Goal: Task Accomplishment & Management: Use online tool/utility

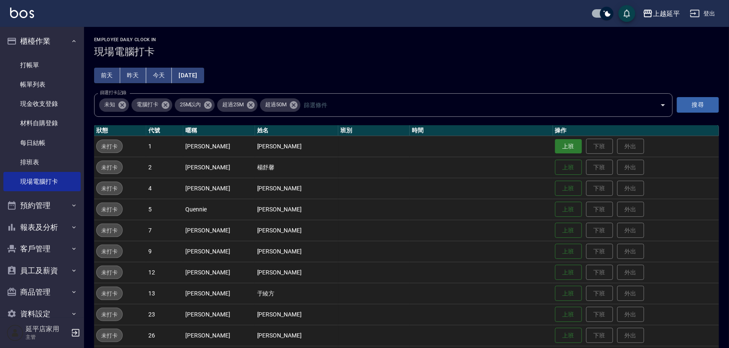
click at [555, 144] on button "上班" at bounding box center [568, 146] width 27 height 15
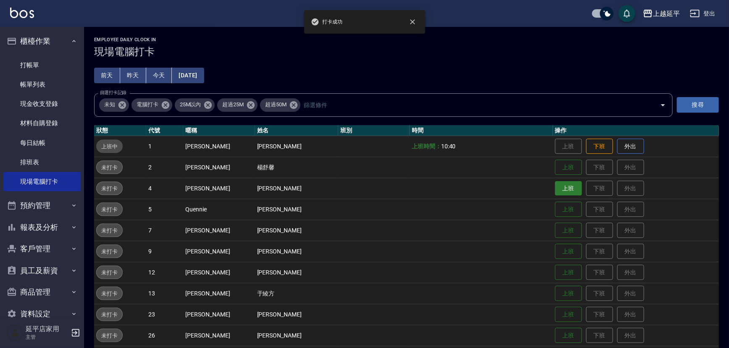
click at [562, 191] on button "上班" at bounding box center [568, 188] width 27 height 15
click at [555, 270] on button "上班" at bounding box center [568, 272] width 27 height 15
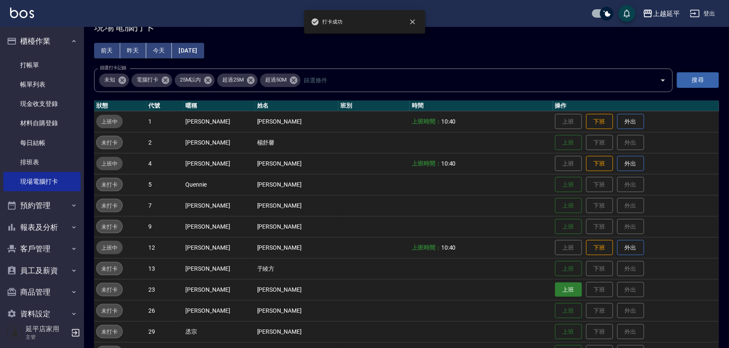
scroll to position [38, 0]
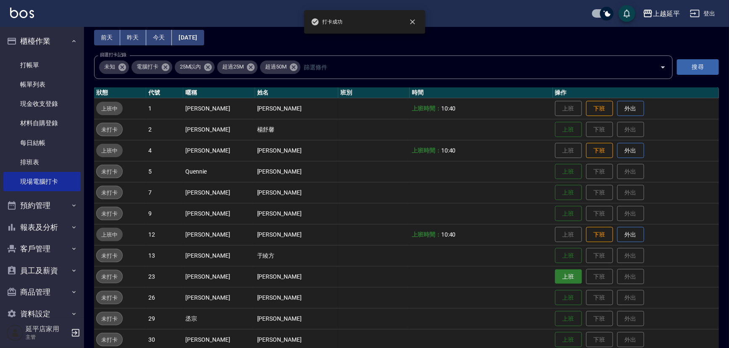
click at [564, 273] on button "上班" at bounding box center [568, 276] width 27 height 15
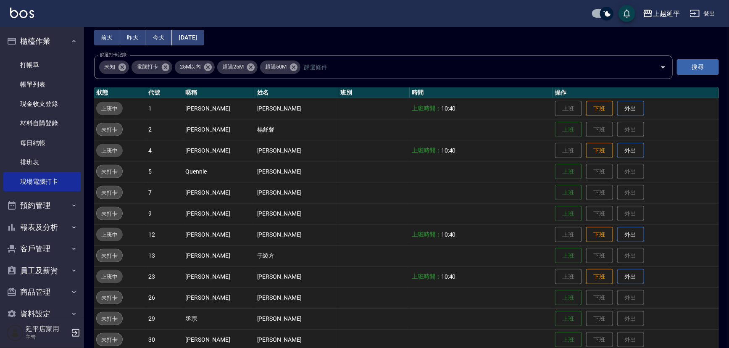
drag, startPoint x: 696, startPoint y: 300, endPoint x: 709, endPoint y: 308, distance: 14.7
click at [697, 301] on td "上班 下班 外出" at bounding box center [636, 297] width 166 height 21
click at [709, 308] on tbody "上班中 1 李凱婷 李凱婷 上班時間： 10:40 上班 下班 外出 未打卡 2 Jennifer 楊舒馨 上班 下班 外出 上班中 4 Eva 董秦忠綺 上…" at bounding box center [406, 266] width 624 height 336
drag, startPoint x: 692, startPoint y: 8, endPoint x: 695, endPoint y: 13, distance: 5.6
click at [695, 13] on button "登出" at bounding box center [702, 14] width 32 height 16
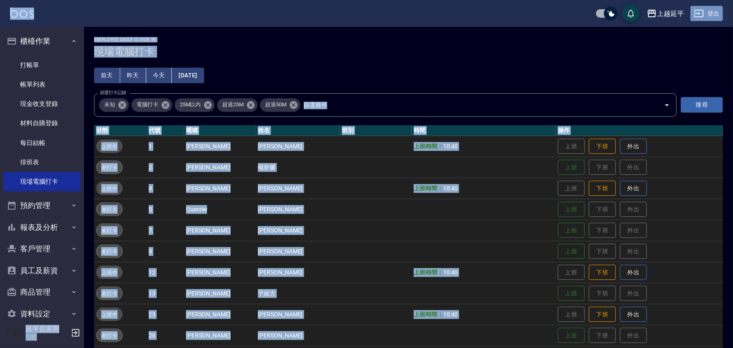
click at [697, 37] on div "上越延平 登出 櫃檯作業 打帳單 帳單列表 現金收支登錄 材料自購登錄 每日結帳 排班表 現場電腦打卡 預約管理 預約管理 單日預約紀錄 單週預約紀錄 報表及…" at bounding box center [366, 241] width 733 height 482
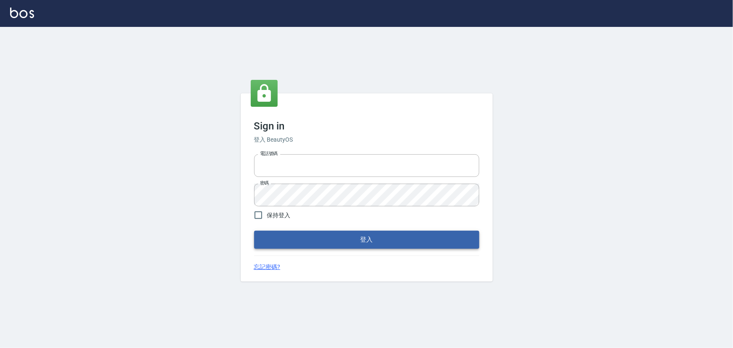
type input "1000"
drag, startPoint x: 343, startPoint y: 238, endPoint x: 337, endPoint y: 241, distance: 7.0
click at [343, 237] on button "登入" at bounding box center [366, 240] width 225 height 18
drag, startPoint x: 354, startPoint y: 231, endPoint x: 356, endPoint y: 236, distance: 4.5
click at [356, 235] on button "登入" at bounding box center [366, 240] width 225 height 18
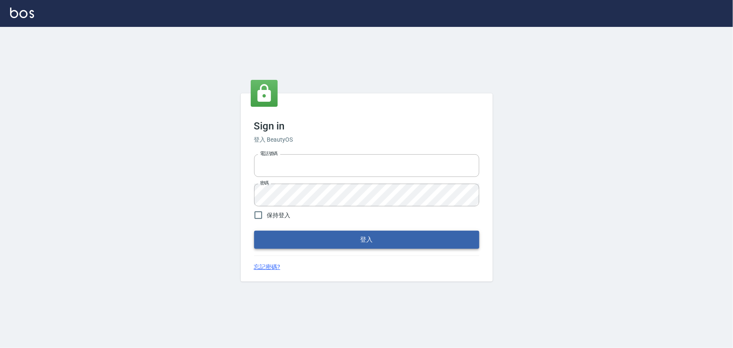
type input "1000"
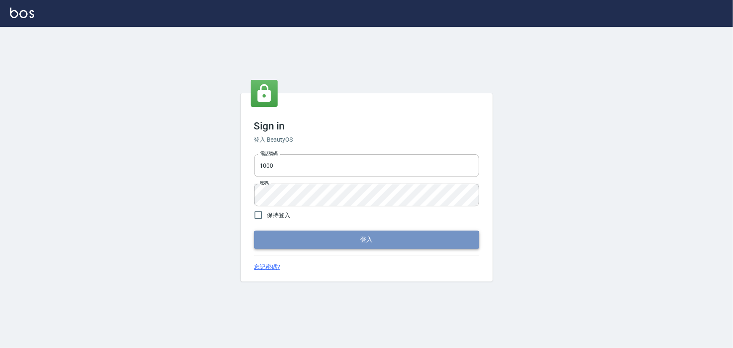
click at [377, 246] on button "登入" at bounding box center [366, 240] width 225 height 18
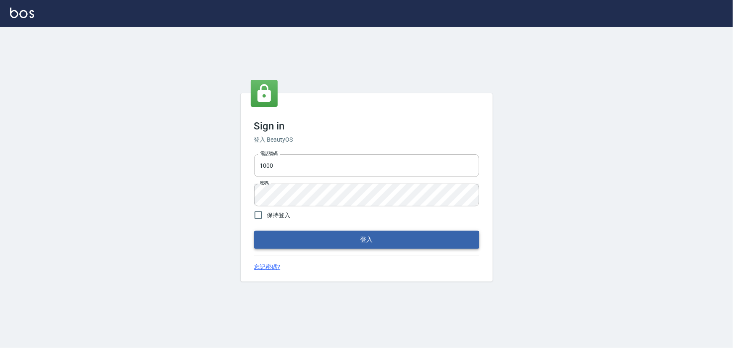
click at [307, 241] on button "登入" at bounding box center [366, 240] width 225 height 18
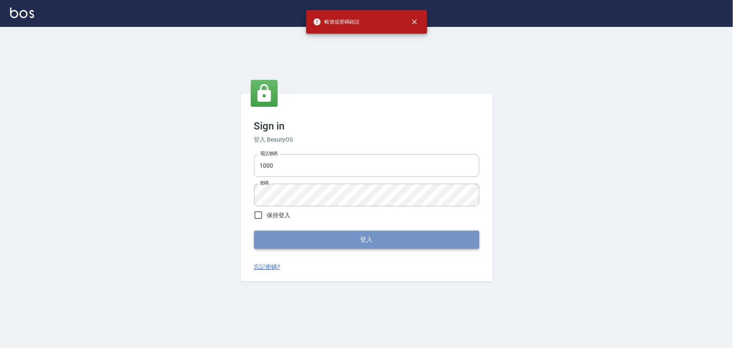
click at [307, 241] on button "登入" at bounding box center [366, 240] width 225 height 18
click at [308, 241] on button "登入" at bounding box center [366, 240] width 225 height 18
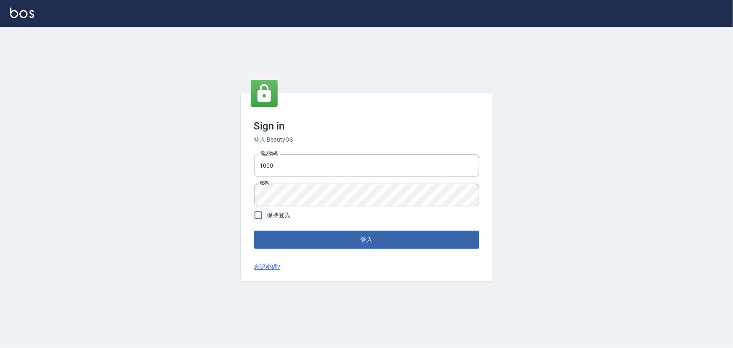
click at [262, 214] on input "保持登入" at bounding box center [258, 215] width 18 height 18
checkbox input "true"
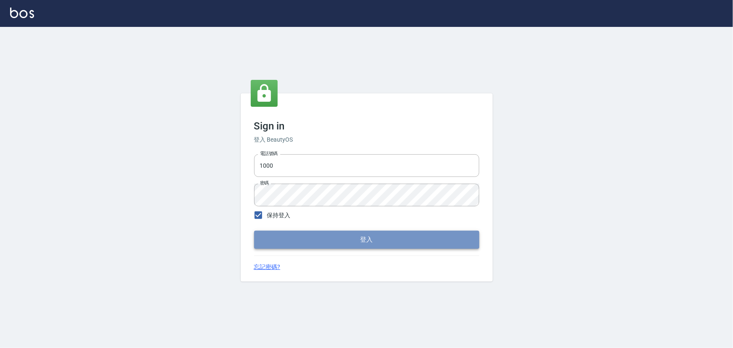
click at [309, 237] on button "登入" at bounding box center [366, 240] width 225 height 18
click at [308, 235] on button "登入" at bounding box center [366, 240] width 225 height 18
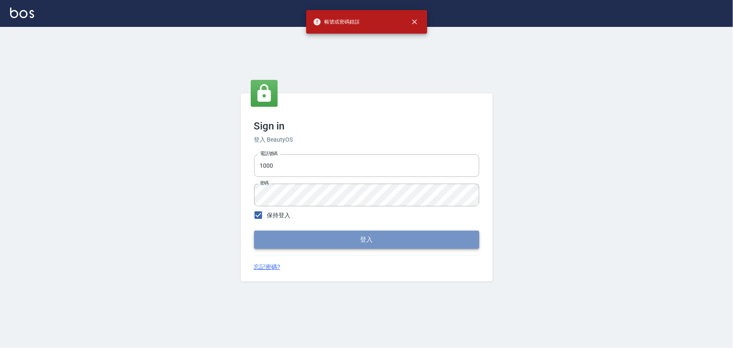
click at [307, 233] on button "登入" at bounding box center [366, 240] width 225 height 18
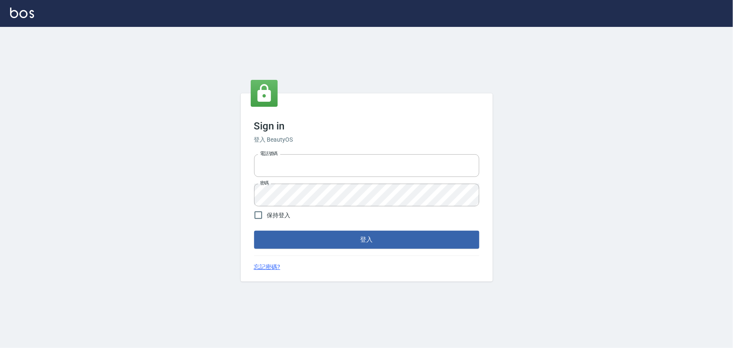
type input "1000"
click at [463, 244] on button "登入" at bounding box center [366, 240] width 225 height 18
type input "1000"
click at [298, 249] on div "Sign in 登入 BeautyOS 電話號碼 1000 電話號碼 密碼 密碼 保持登入 登入 忘記密碼?" at bounding box center [367, 187] width 252 height 188
click at [291, 238] on button "登入" at bounding box center [366, 240] width 225 height 18
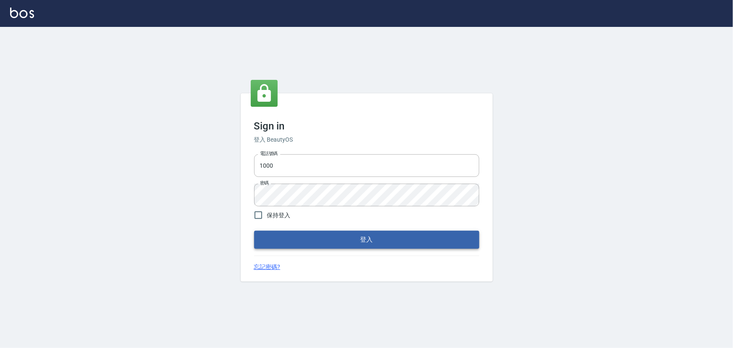
click at [314, 242] on button "登入" at bounding box center [366, 240] width 225 height 18
click at [281, 164] on input "1000" at bounding box center [366, 165] width 225 height 23
type input "1"
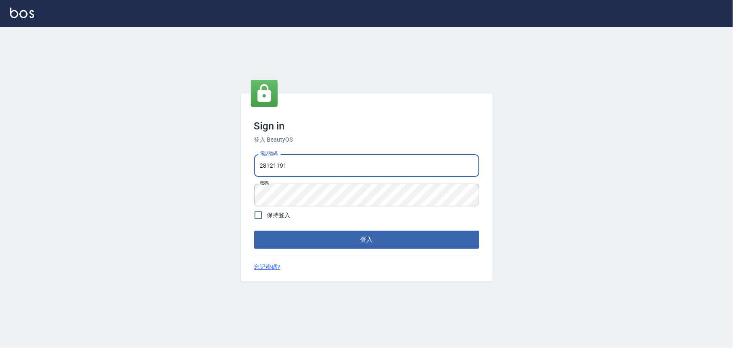
type input "28121191"
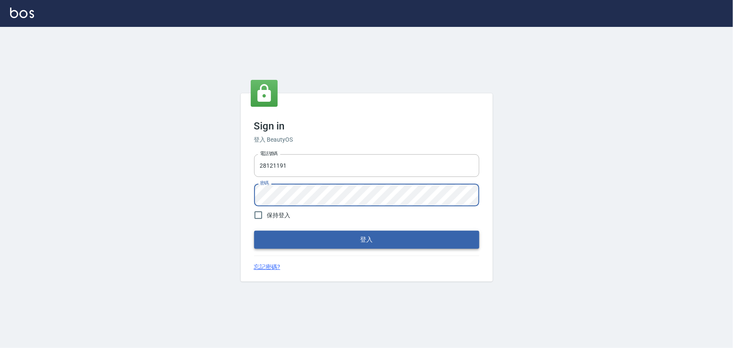
click at [384, 242] on button "登入" at bounding box center [366, 240] width 225 height 18
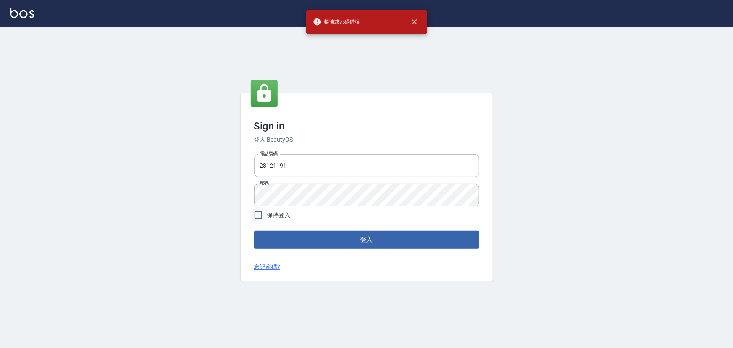
click at [257, 216] on input "保持登入" at bounding box center [258, 215] width 18 height 18
checkbox input "true"
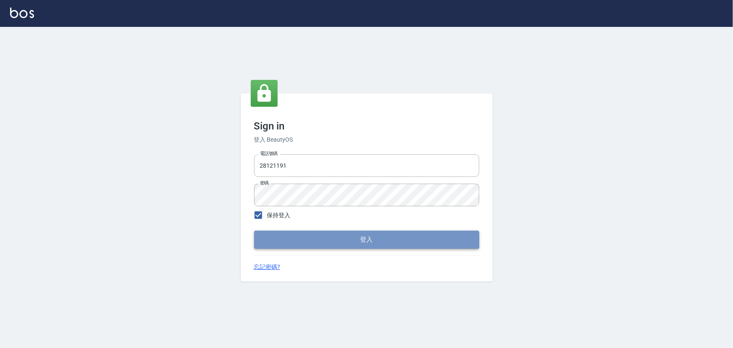
click at [300, 235] on button "登入" at bounding box center [366, 240] width 225 height 18
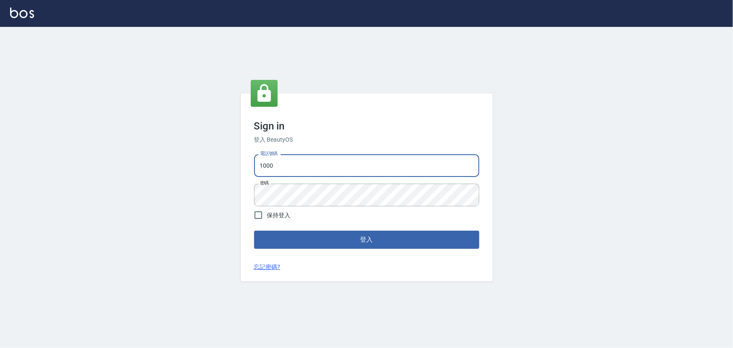
click at [282, 167] on input "1000" at bounding box center [366, 165] width 225 height 23
type input "1"
type input "0228121191"
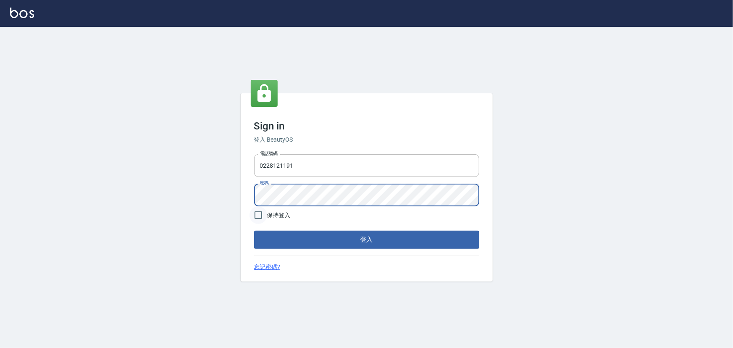
click at [258, 218] on input "保持登入" at bounding box center [258, 215] width 18 height 18
checkbox input "true"
click at [351, 241] on button "登入" at bounding box center [366, 240] width 225 height 18
drag, startPoint x: 367, startPoint y: 240, endPoint x: 365, endPoint y: 232, distance: 7.7
click at [365, 236] on button "登入" at bounding box center [366, 240] width 225 height 18
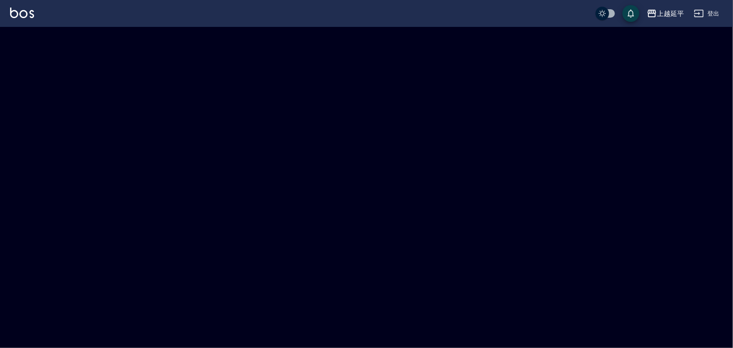
checkbox input "true"
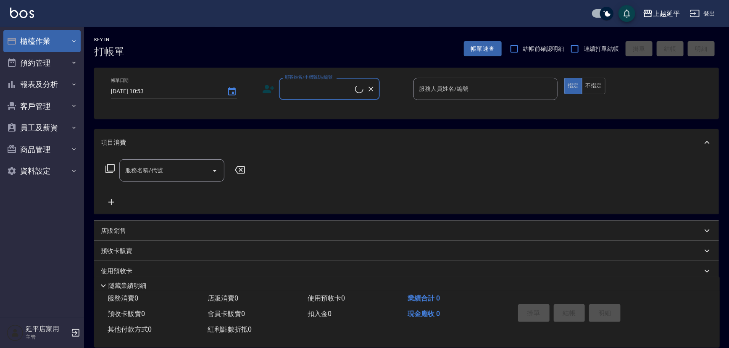
click at [34, 39] on button "櫃檯作業" at bounding box center [41, 41] width 77 height 22
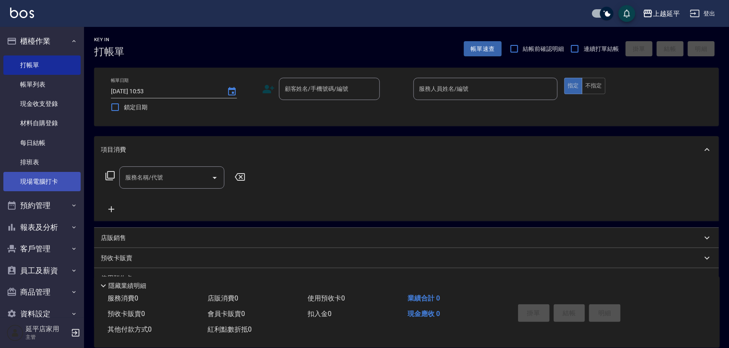
click at [42, 183] on link "現場電腦打卡" at bounding box center [41, 181] width 77 height 19
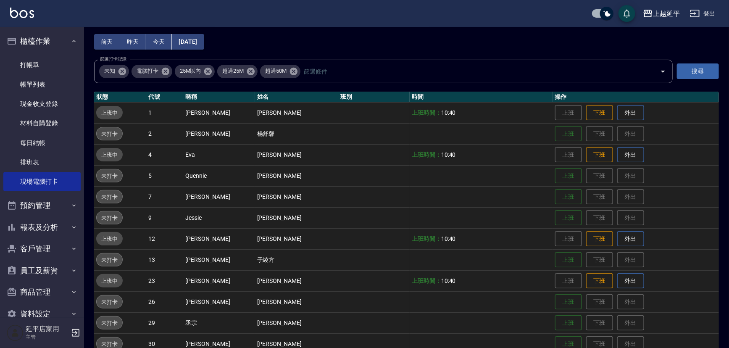
scroll to position [76, 0]
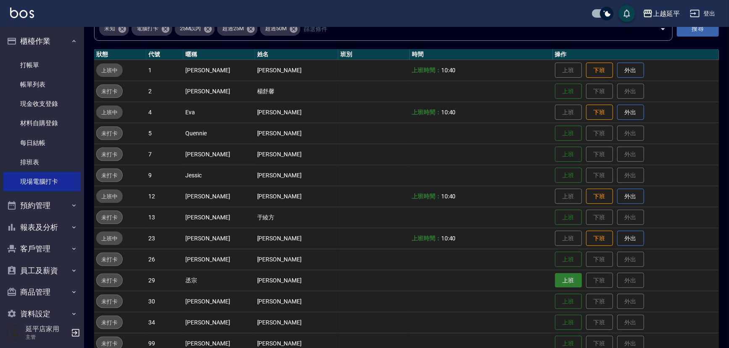
click at [558, 279] on button "上班" at bounding box center [568, 280] width 27 height 15
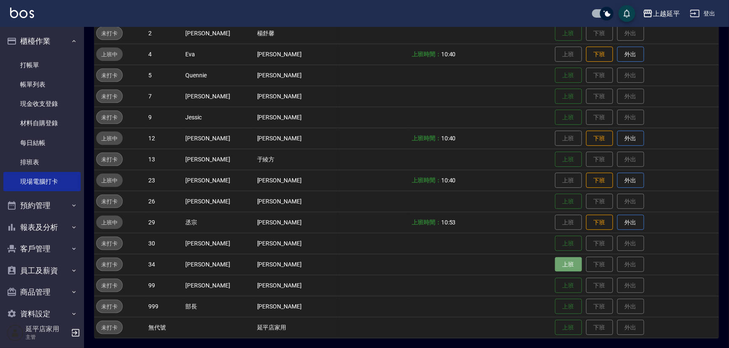
click at [561, 266] on button "上班" at bounding box center [568, 264] width 27 height 15
click at [555, 70] on button "上班" at bounding box center [568, 75] width 27 height 15
